Goal: Task Accomplishment & Management: Use online tool/utility

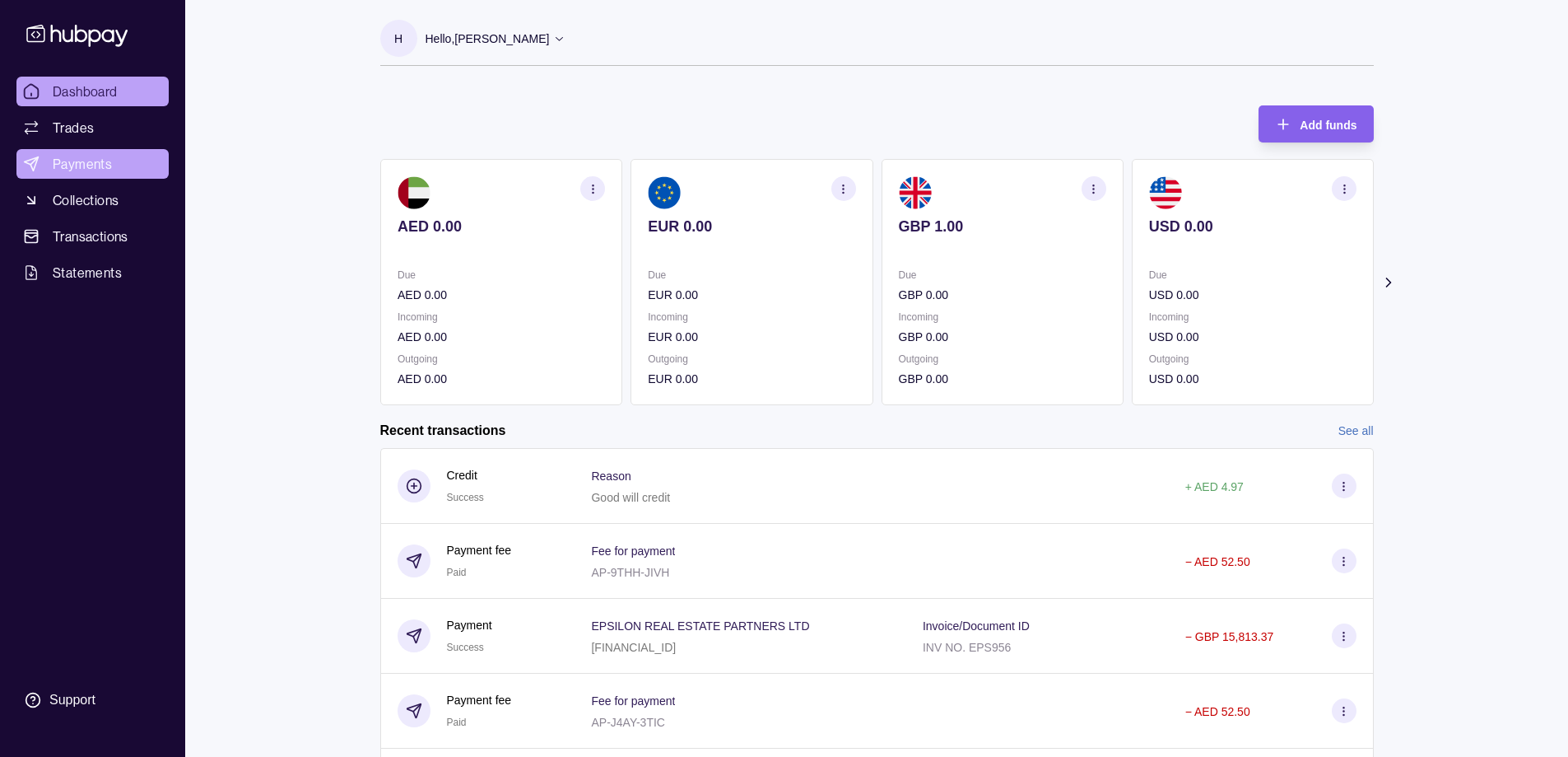
click at [66, 158] on span "Payments" at bounding box center [82, 164] width 59 height 20
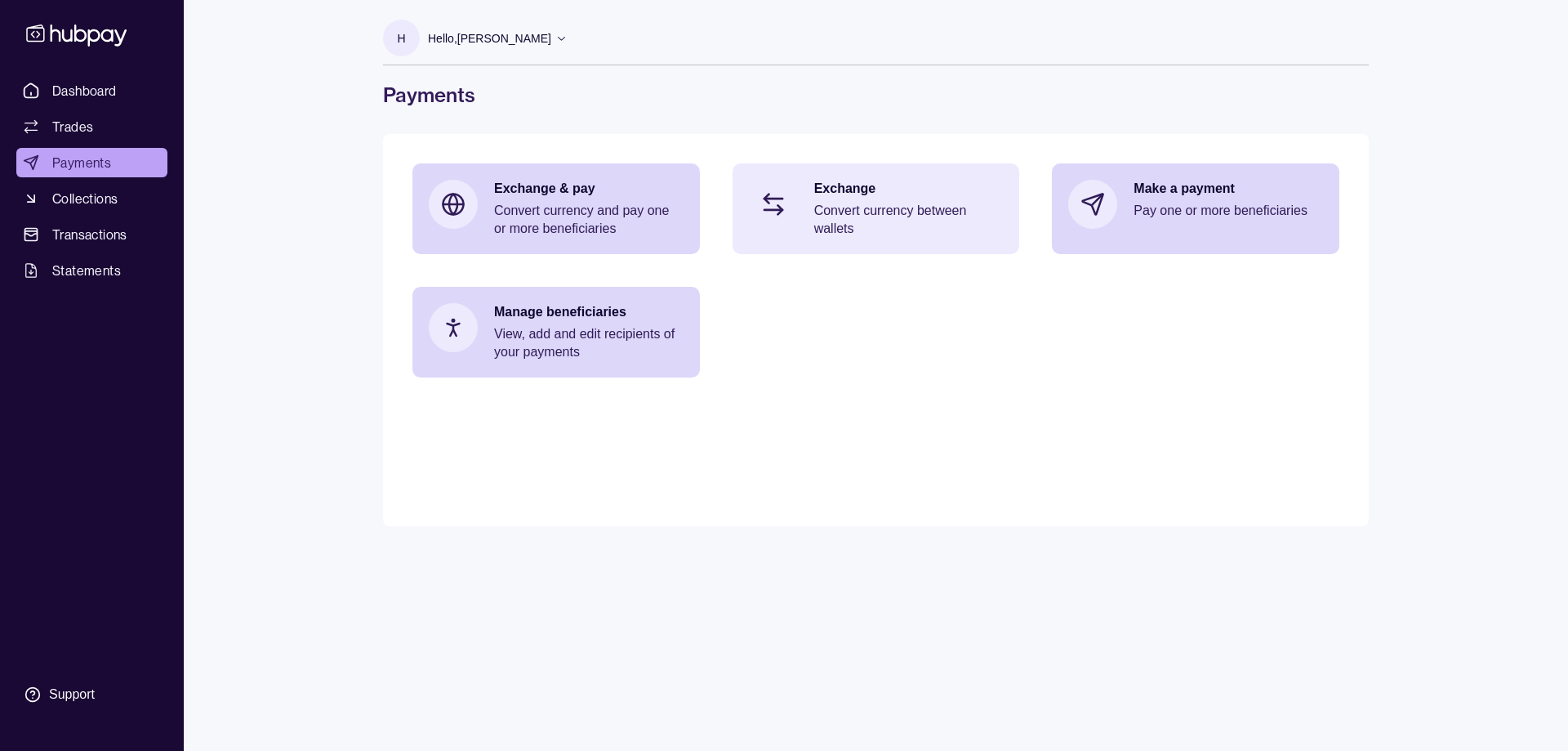
click at [880, 212] on p "Convert currency between wallets" at bounding box center [908, 220] width 189 height 36
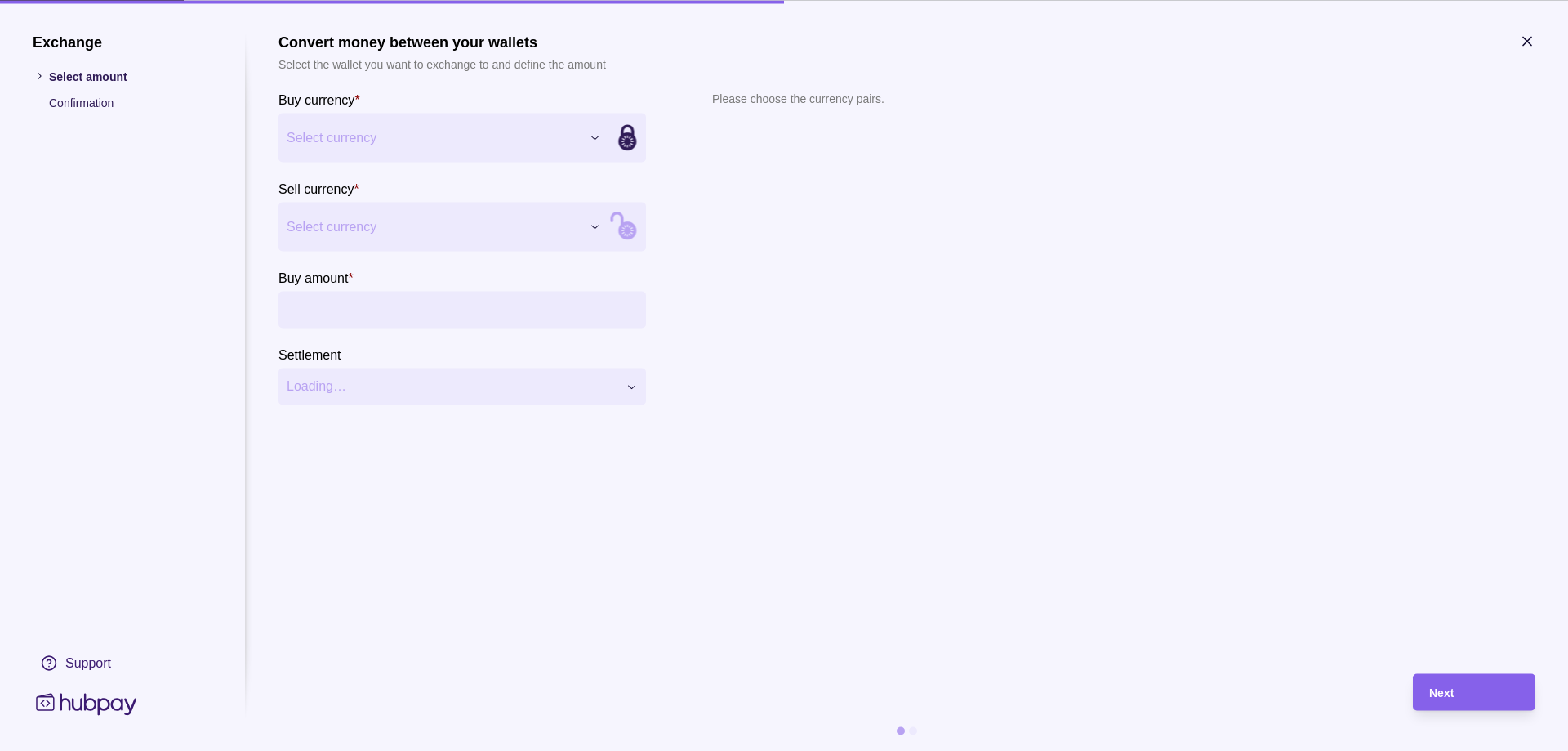
click at [439, 750] on div "Exchange Select amount Confirmation Support Convert money between your wallets …" at bounding box center [784, 751] width 1568 height 0
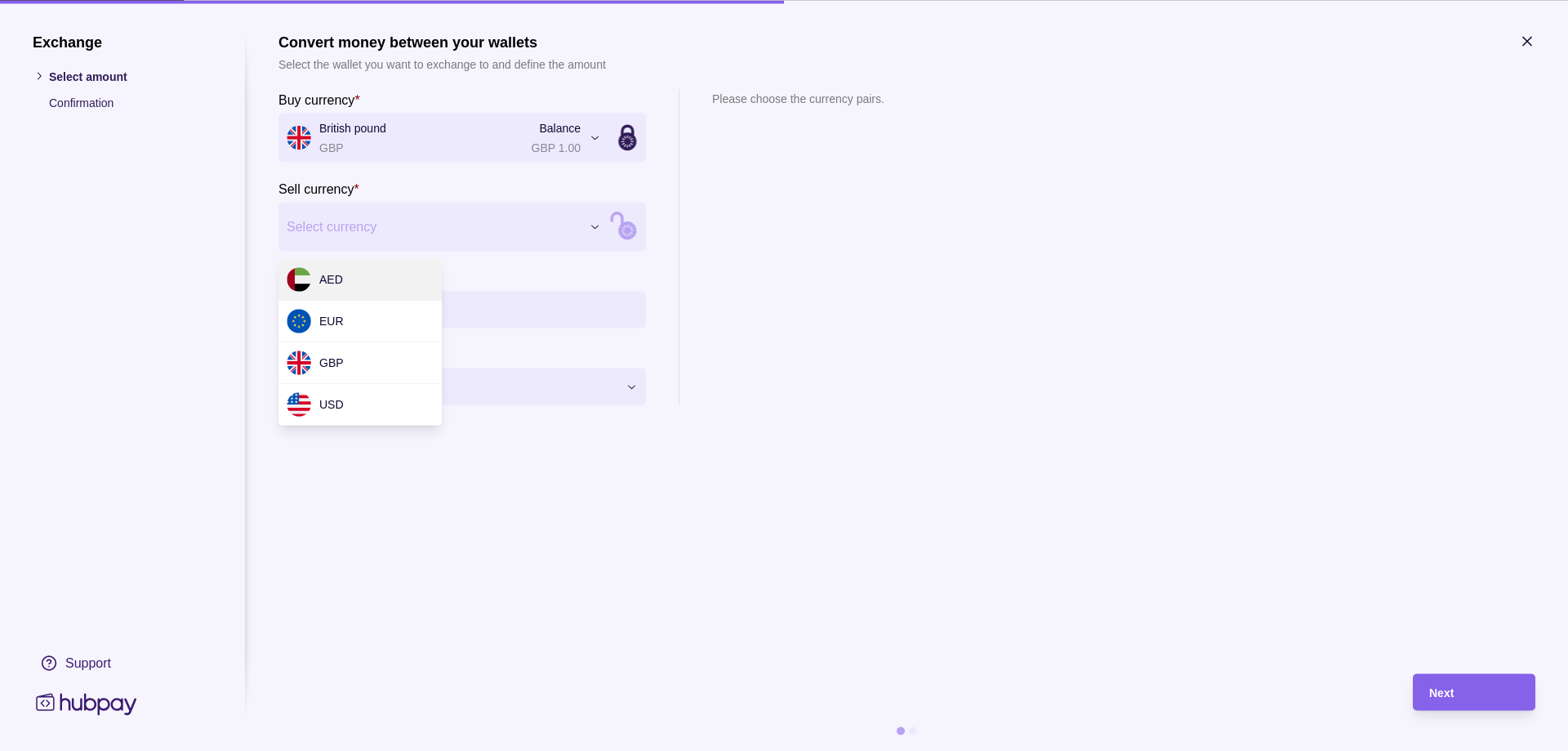
click at [343, 750] on div "Exchange Select amount Confirmation Support Convert money between your wallets …" at bounding box center [784, 751] width 1568 height 0
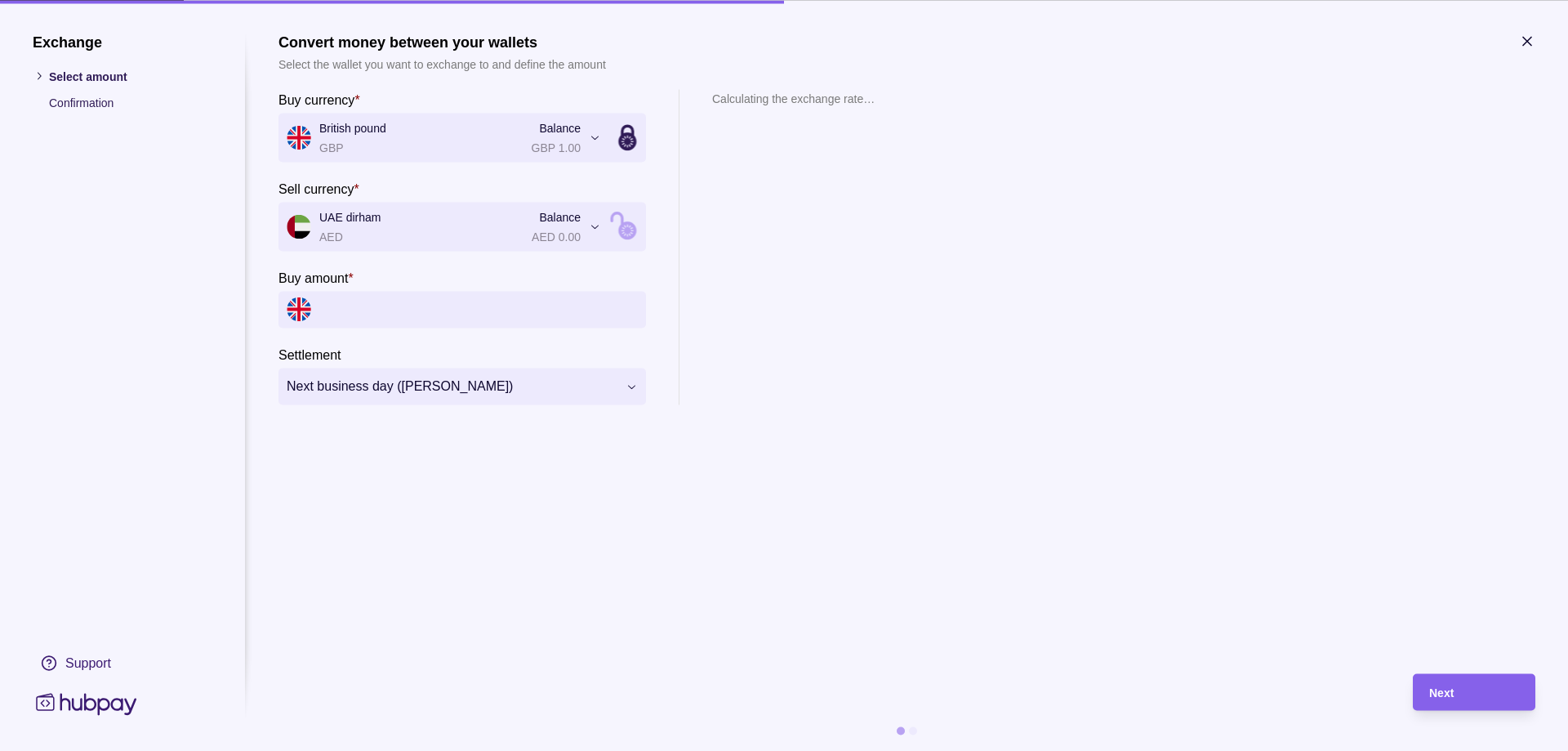
click at [341, 305] on input "Buy amount *" at bounding box center [478, 309] width 318 height 36
type input "********"
click at [1449, 690] on span "Next" at bounding box center [1441, 692] width 24 height 13
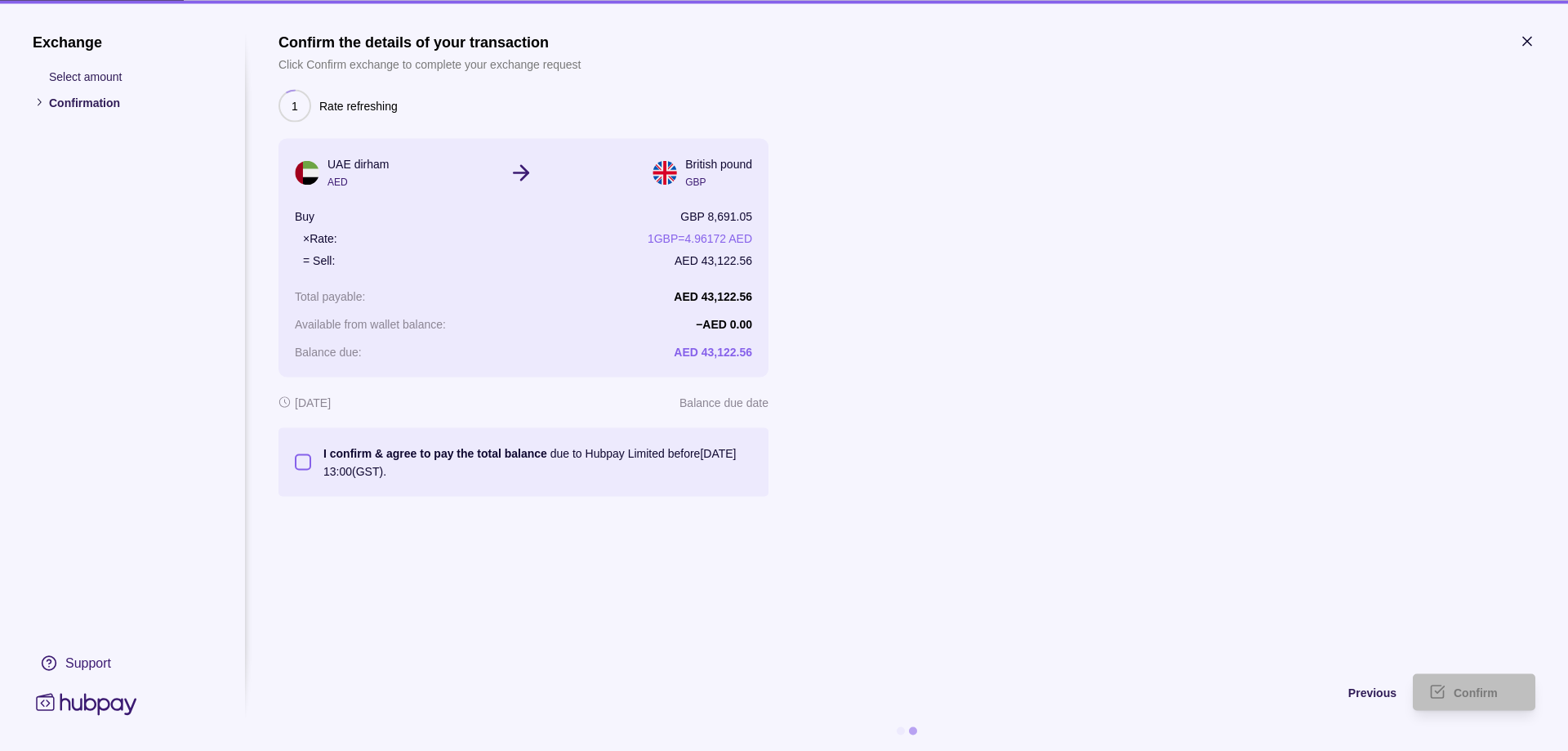
click at [301, 464] on button "I confirm & agree to pay the total balance due to Hubpay Limited before [DATE] …" at bounding box center [303, 461] width 16 height 16
click at [1486, 700] on div "Confirm" at bounding box center [1487, 691] width 66 height 20
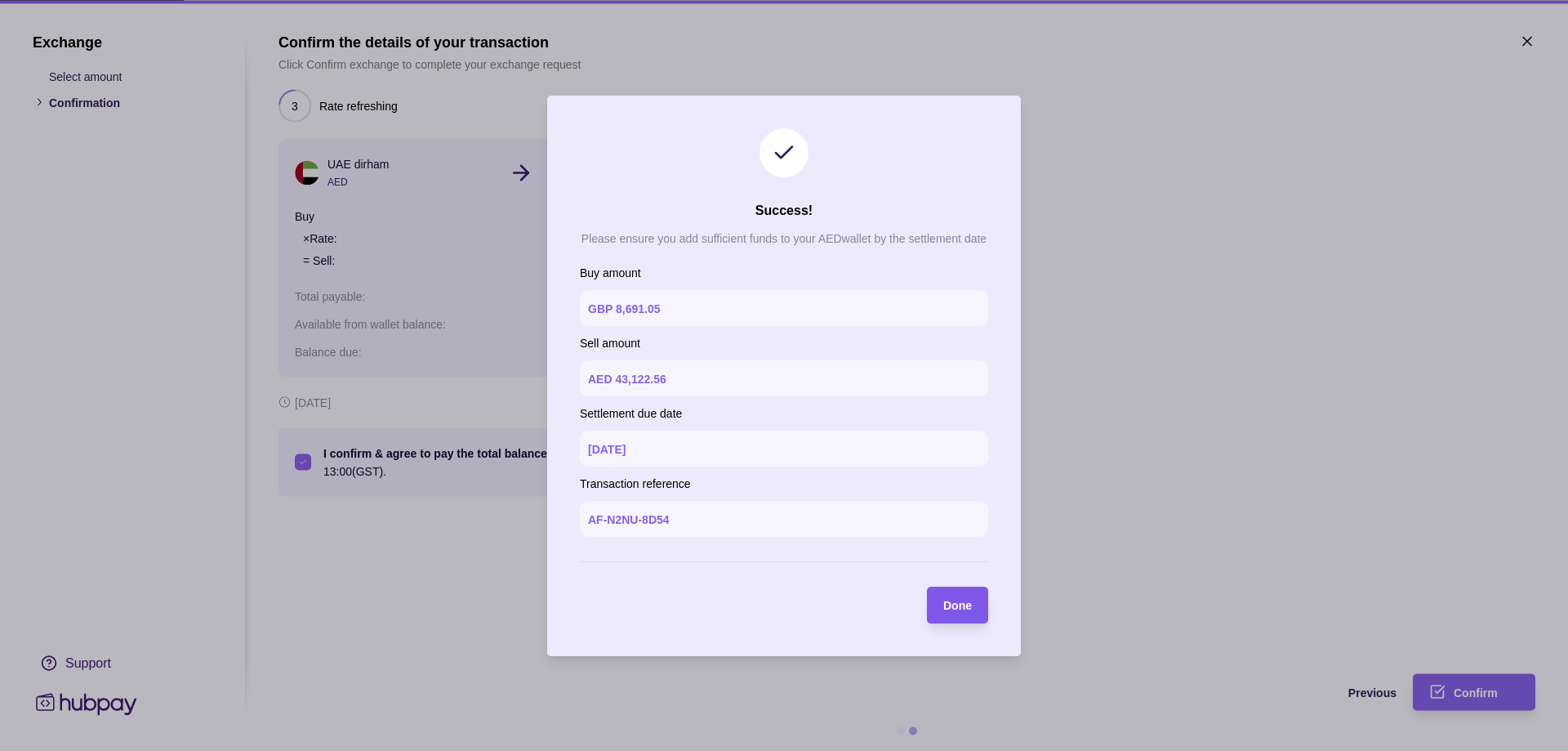
click at [960, 607] on span "Done" at bounding box center [957, 605] width 29 height 13
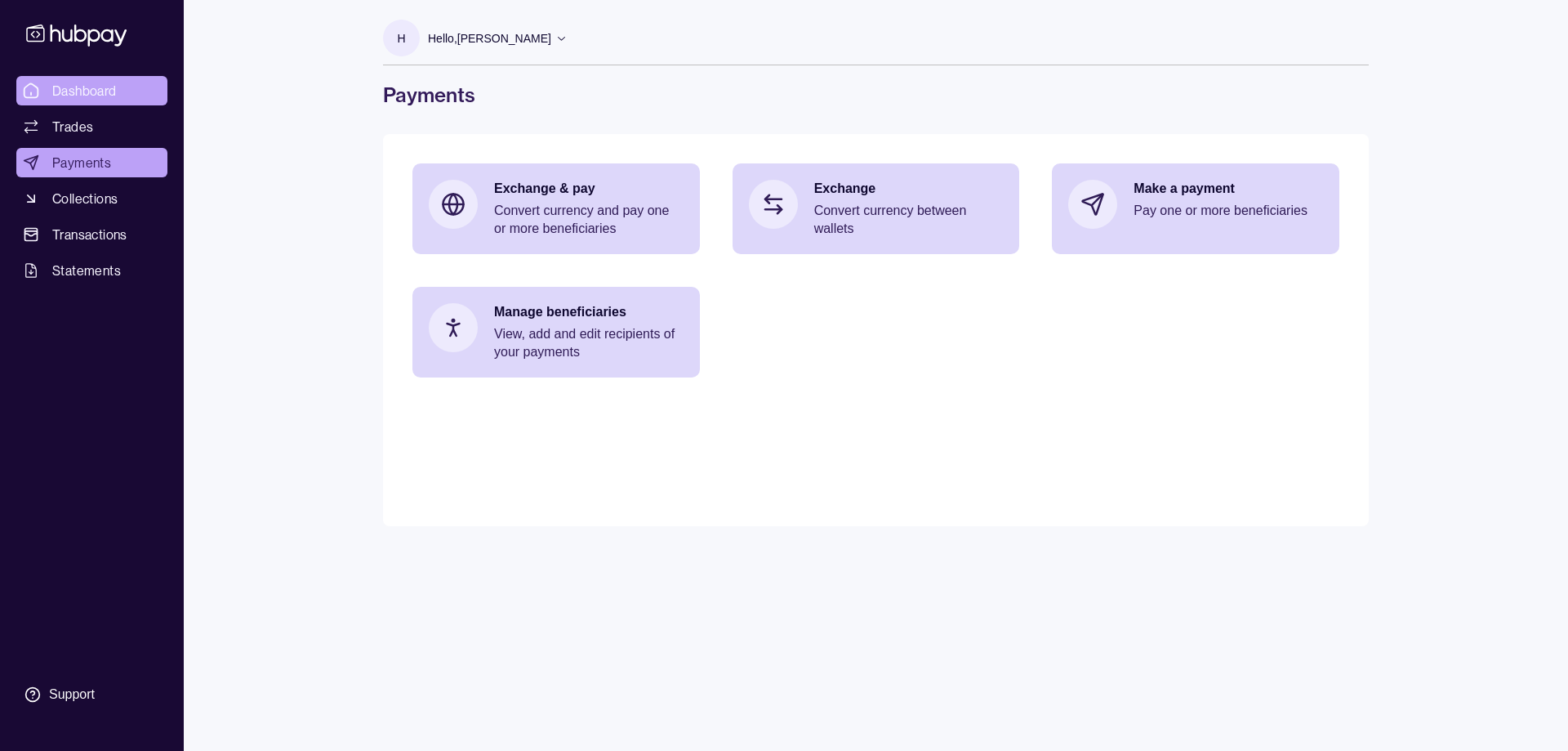
click at [93, 90] on span "Dashboard" at bounding box center [84, 90] width 65 height 20
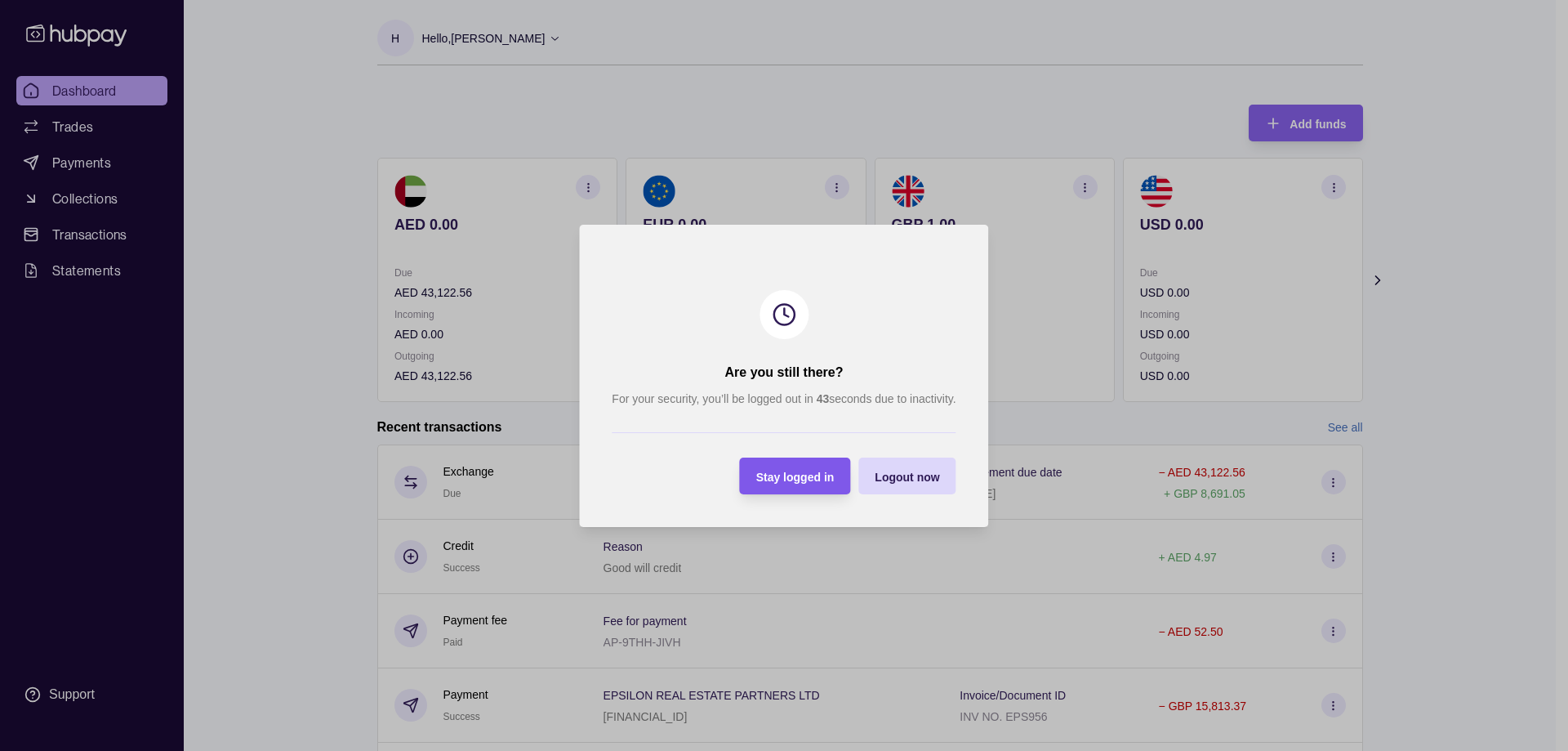
click at [821, 476] on span "Stay logged in" at bounding box center [795, 476] width 79 height 13
